Goal: Transaction & Acquisition: Download file/media

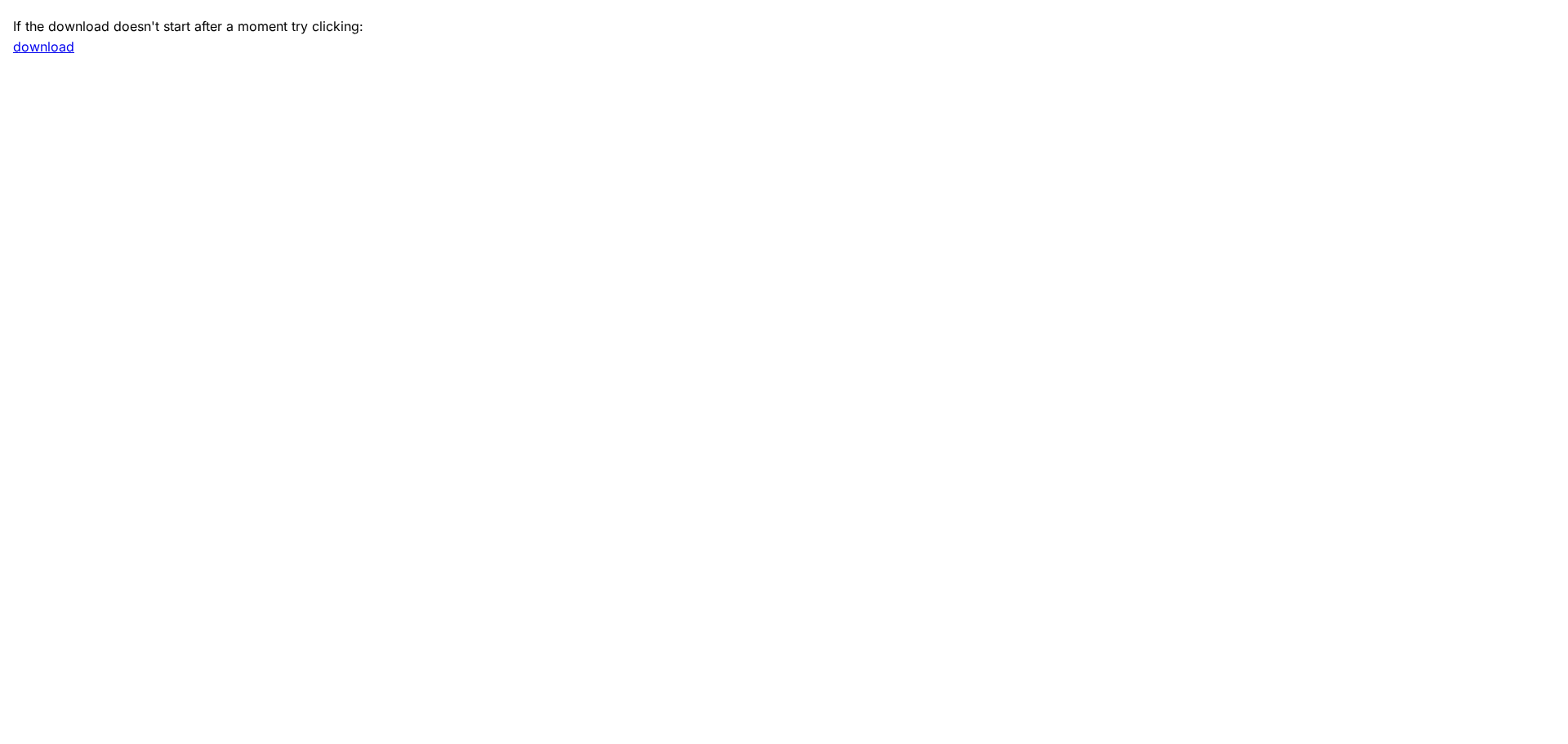
click at [32, 44] on link "download" at bounding box center [43, 47] width 61 height 17
click at [43, 50] on link "download" at bounding box center [43, 47] width 61 height 17
drag, startPoint x: 597, startPoint y: 265, endPoint x: 554, endPoint y: 257, distance: 43.7
click at [596, 264] on main "If the download doesn't start after a moment try clicking: download" at bounding box center [784, 372] width 1568 height 744
